Goal: Check status: Check status

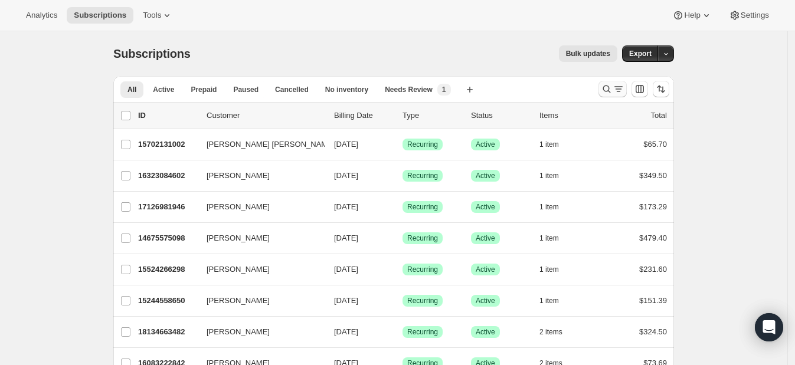
click at [613, 86] on icon "Search and filter results" at bounding box center [607, 89] width 12 height 12
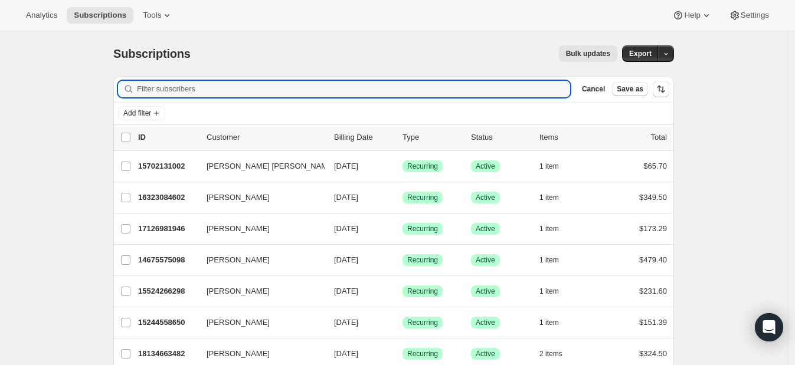
paste input "14892630330"
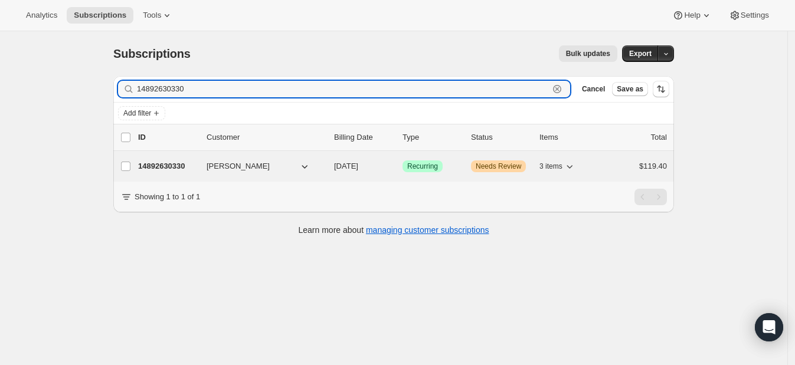
type input "14892630330"
click at [169, 172] on div "14892630330 [PERSON_NAME] [DATE] Success Recurring Warning Needs Review 3 items…" at bounding box center [402, 166] width 529 height 17
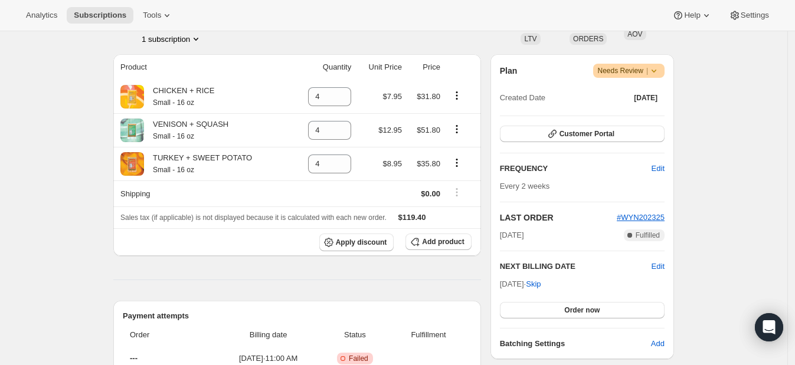
scroll to position [189, 0]
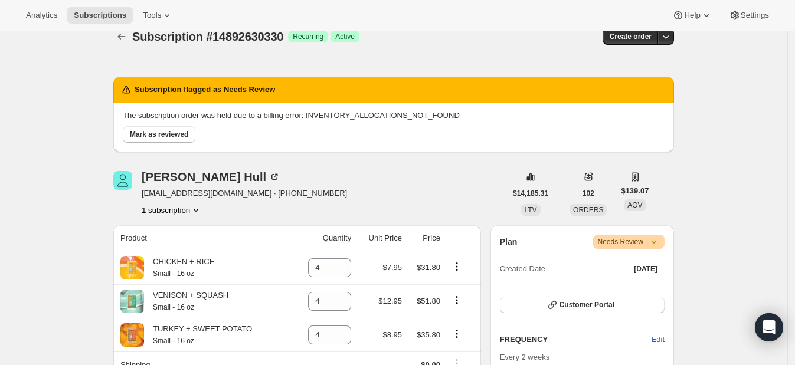
scroll to position [17, 0]
